Goal: Task Accomplishment & Management: Use online tool/utility

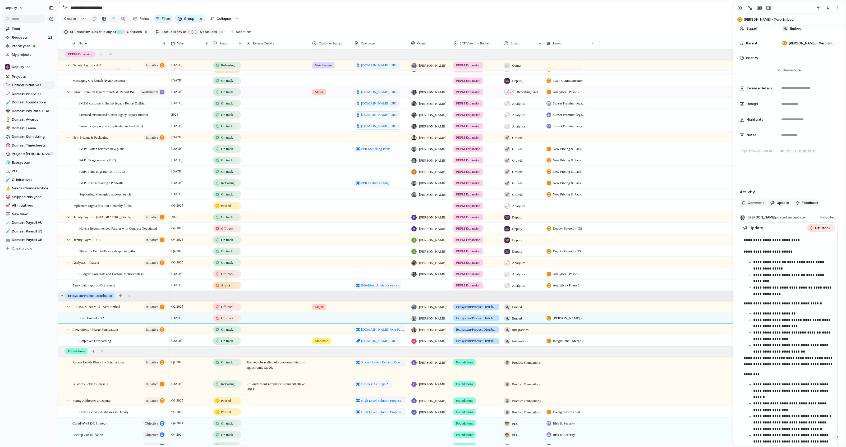
scroll to position [934, 0]
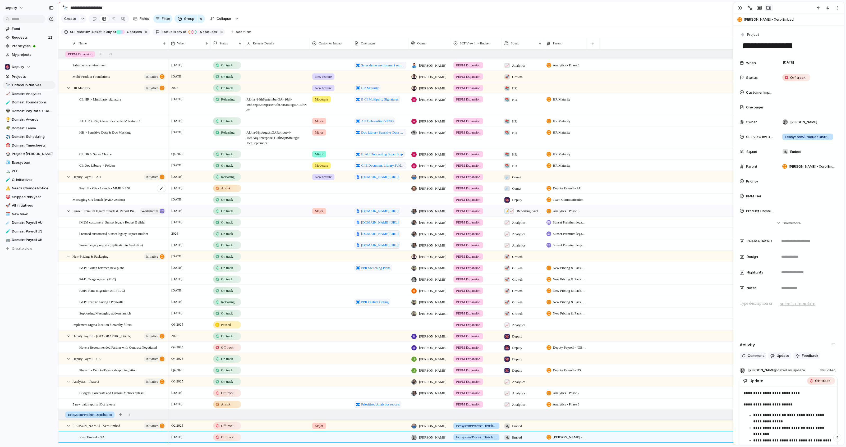
click at [143, 190] on div "Payroll - GA - Launch - MME > 250" at bounding box center [122, 188] width 87 height 11
type textarea "**********"
